Goal: Transaction & Acquisition: Purchase product/service

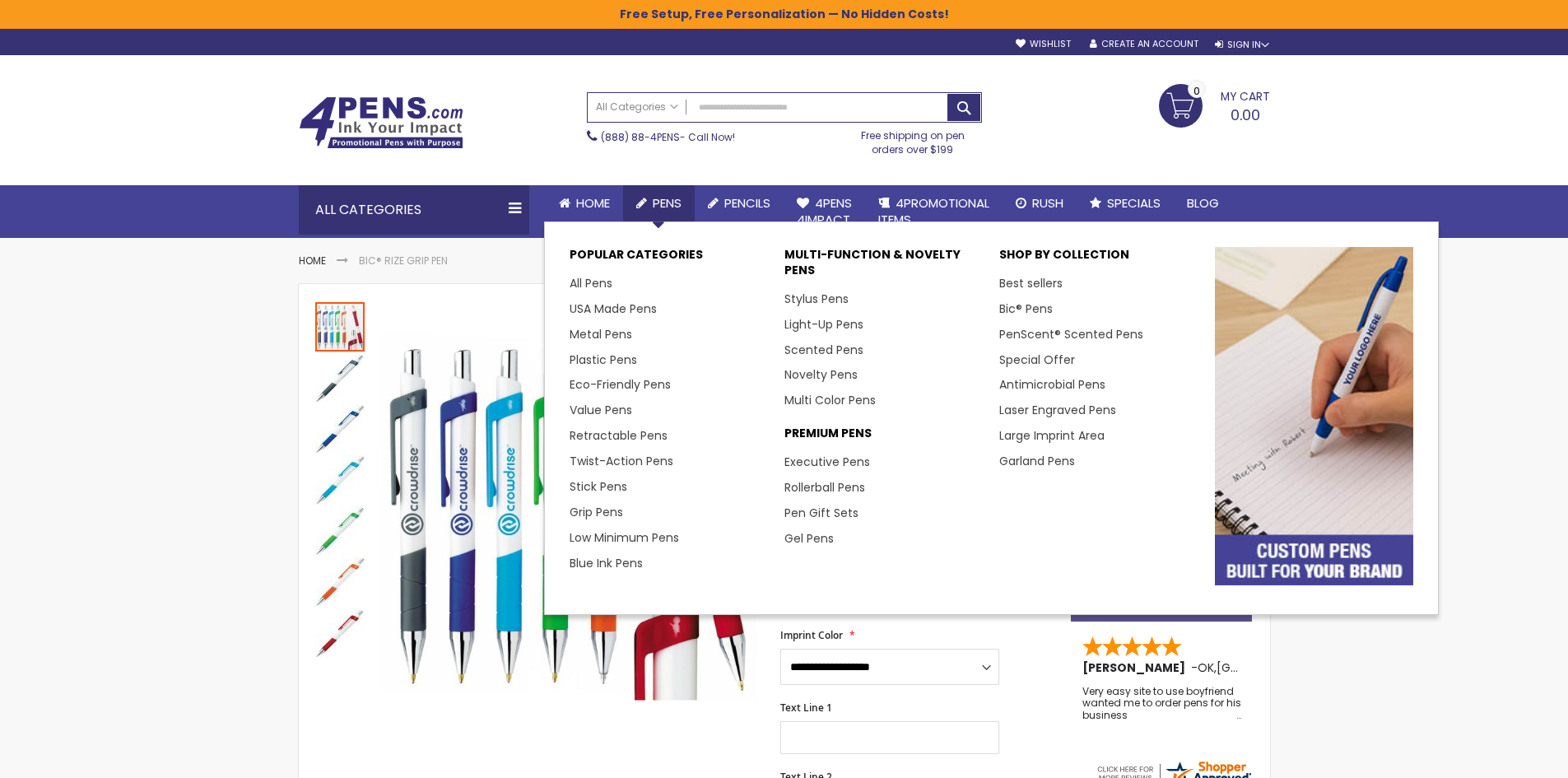
click at [650, 197] on link "Pens" at bounding box center [659, 203] width 71 height 36
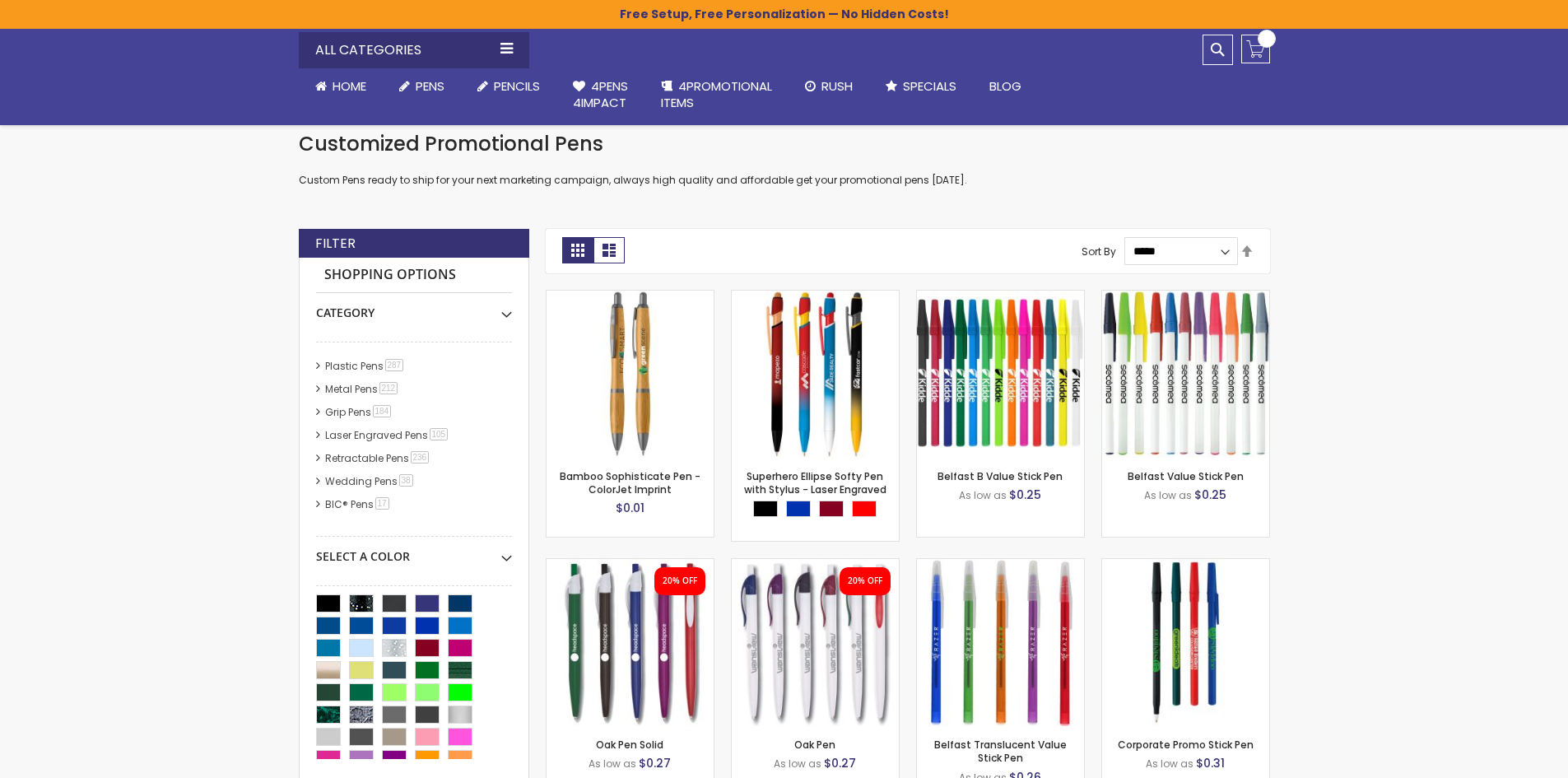
scroll to position [270, 0]
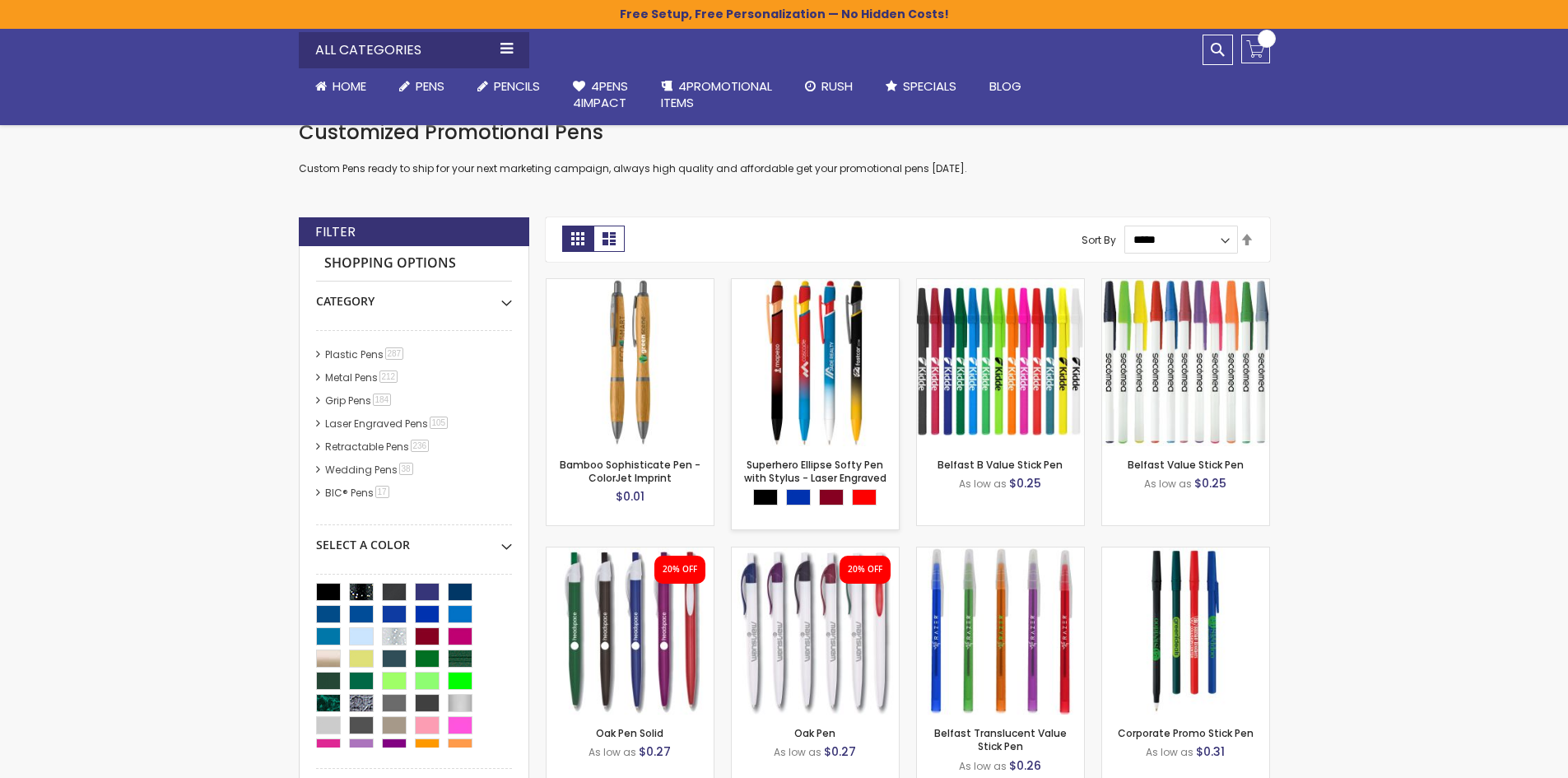
click at [790, 411] on div "Out of stock" at bounding box center [815, 411] width 167 height 13
click at [830, 377] on img at bounding box center [815, 362] width 167 height 167
